Goal: Information Seeking & Learning: Learn about a topic

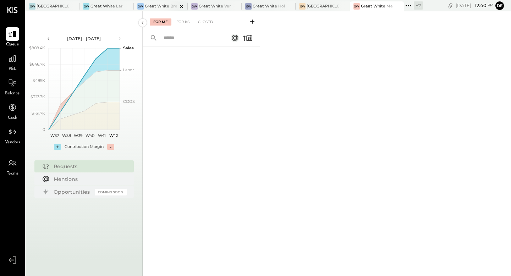
click at [161, 7] on div "Great White Brentwood" at bounding box center [161, 7] width 32 height 6
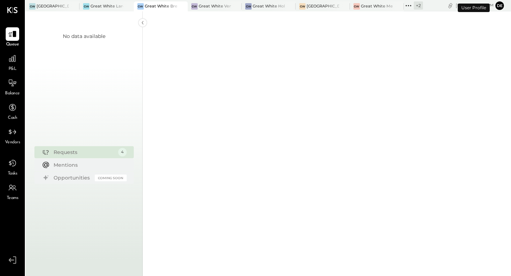
click at [4, 62] on div "P&L" at bounding box center [12, 62] width 21 height 21
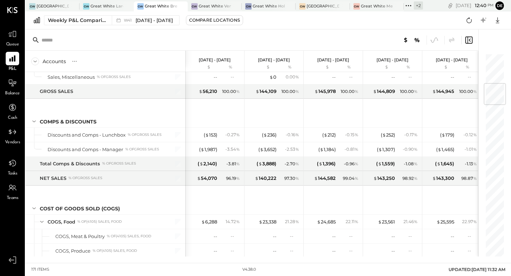
scroll to position [255, 0]
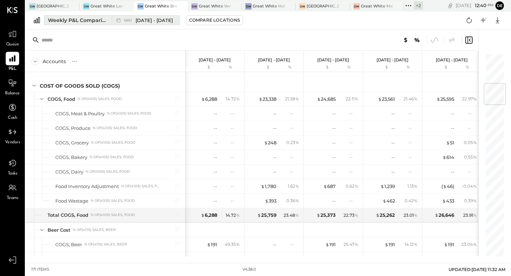
click at [146, 18] on span "[DATE] - [DATE]" at bounding box center [153, 20] width 37 height 7
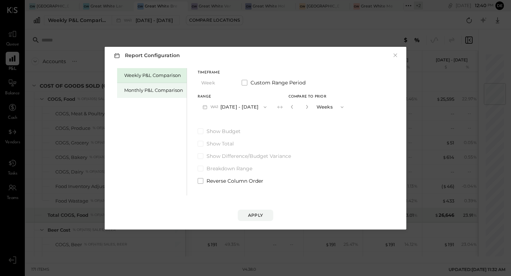
click at [161, 88] on div "Monthly P&L Comparison" at bounding box center [153, 90] width 59 height 7
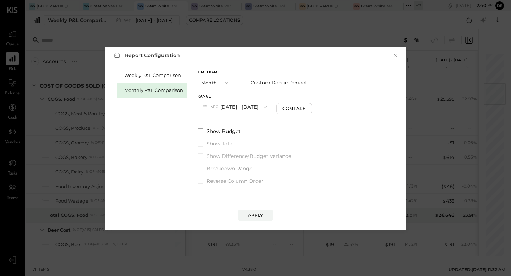
click at [227, 107] on button "M10 [DATE] - [DATE]" at bounding box center [234, 106] width 74 height 13
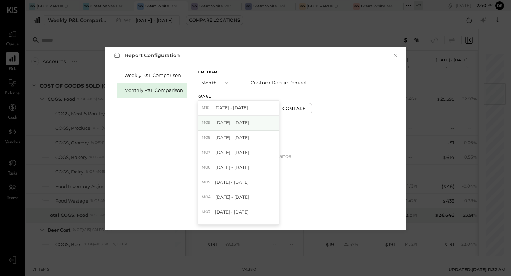
click at [224, 122] on span "[DATE] - [DATE]" at bounding box center [232, 122] width 34 height 6
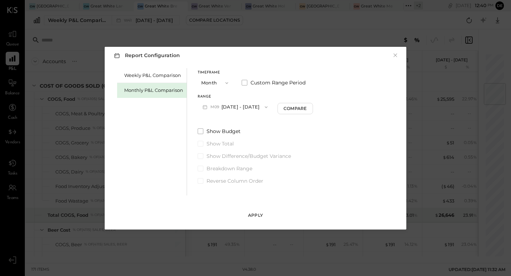
click at [251, 213] on div "Apply" at bounding box center [255, 215] width 15 height 6
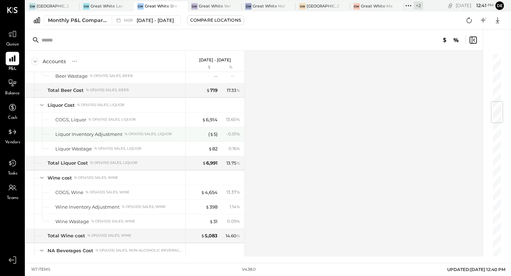
scroll to position [524, 0]
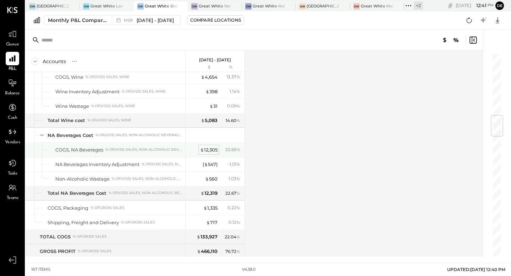
click at [208, 150] on div "$ 12,305" at bounding box center [208, 149] width 17 height 7
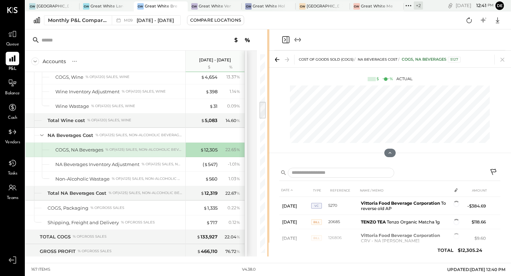
drag, startPoint x: 355, startPoint y: 44, endPoint x: 268, endPoint y: 52, distance: 87.5
click at [268, 52] on div "Accounts S % GL [DATE] - [DATE] $ % SALES Sales, Food % of GROSS SALES Sales, L…" at bounding box center [268, 142] width 485 height 227
click at [486, 191] on th "AMOUNT" at bounding box center [474, 190] width 27 height 13
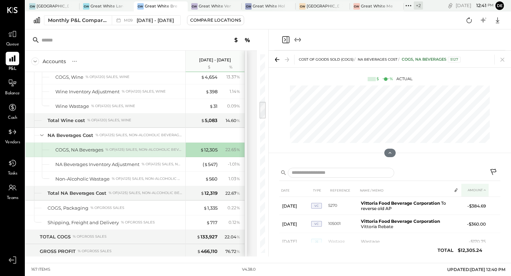
click at [479, 190] on th "AMOUNT" at bounding box center [474, 190] width 27 height 13
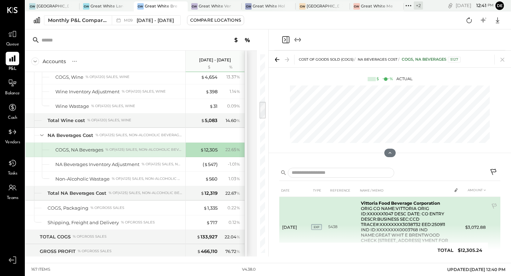
click at [387, 224] on td "Vittoria Food Beverage Corporation ORIG CO NAME:VITTORIA ORIG ID:XXXXXX1047 DES…" at bounding box center [404, 227] width 93 height 61
click at [489, 206] on td at bounding box center [494, 206] width 12 height 13
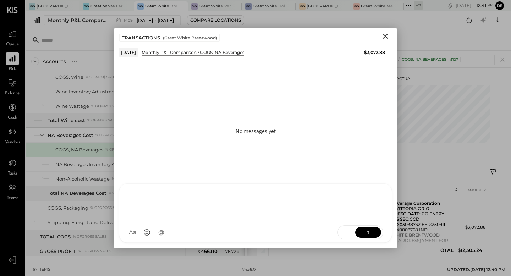
click at [160, 216] on div at bounding box center [255, 202] width 258 height 28
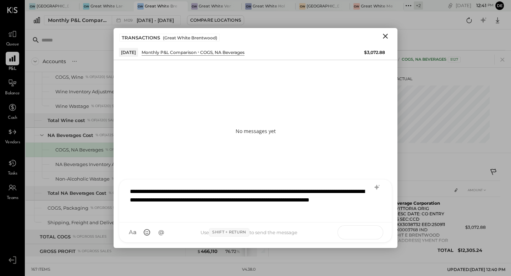
click at [372, 228] on button at bounding box center [368, 232] width 26 height 11
